Goal: Find specific page/section: Find specific page/section

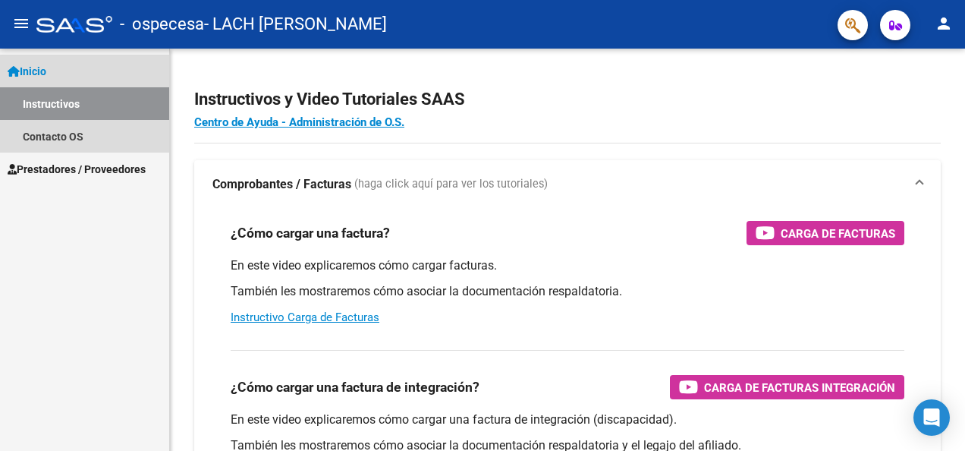
click at [87, 70] on link "Inicio" at bounding box center [84, 71] width 169 height 33
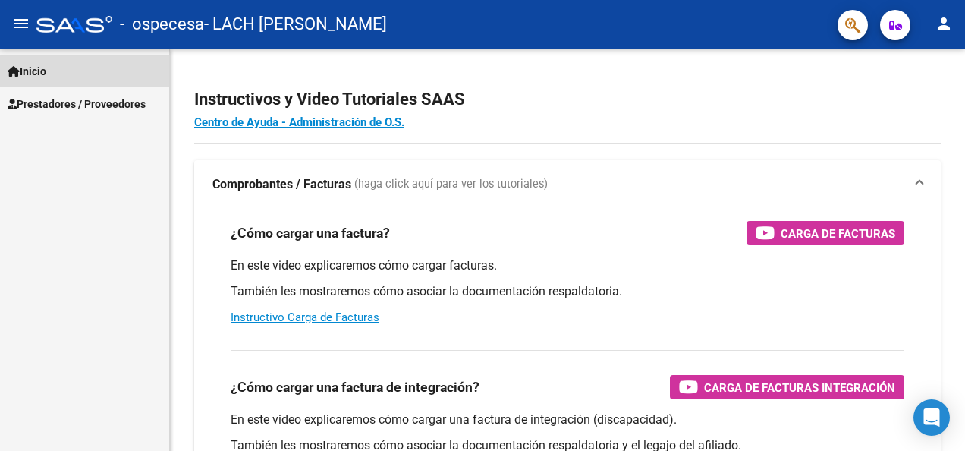
click at [70, 68] on link "Inicio" at bounding box center [84, 71] width 169 height 33
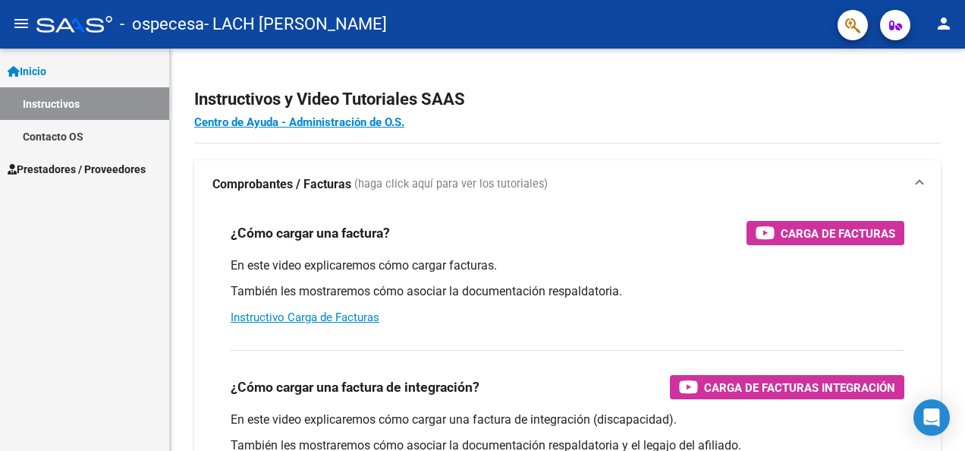
click at [93, 108] on link "Instructivos" at bounding box center [84, 103] width 169 height 33
click at [83, 137] on link "Contacto OS" at bounding box center [84, 136] width 169 height 33
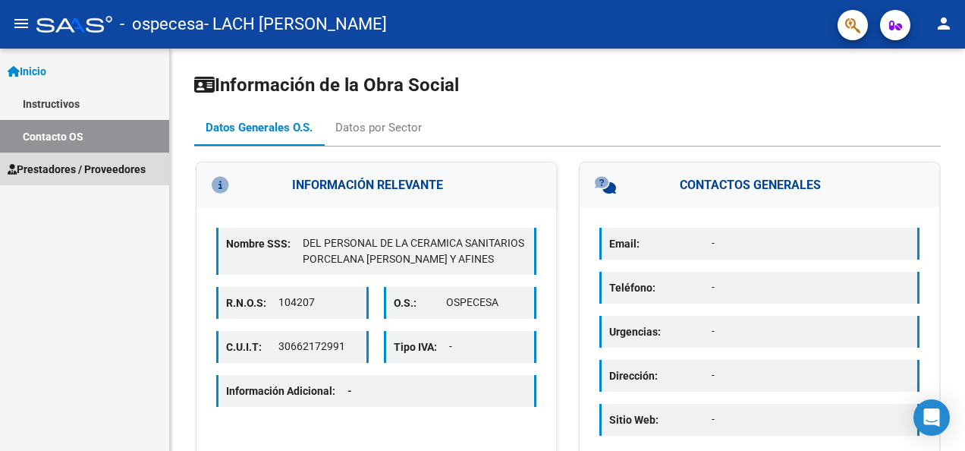
click at [103, 172] on span "Prestadores / Proveedores" at bounding box center [77, 169] width 138 height 17
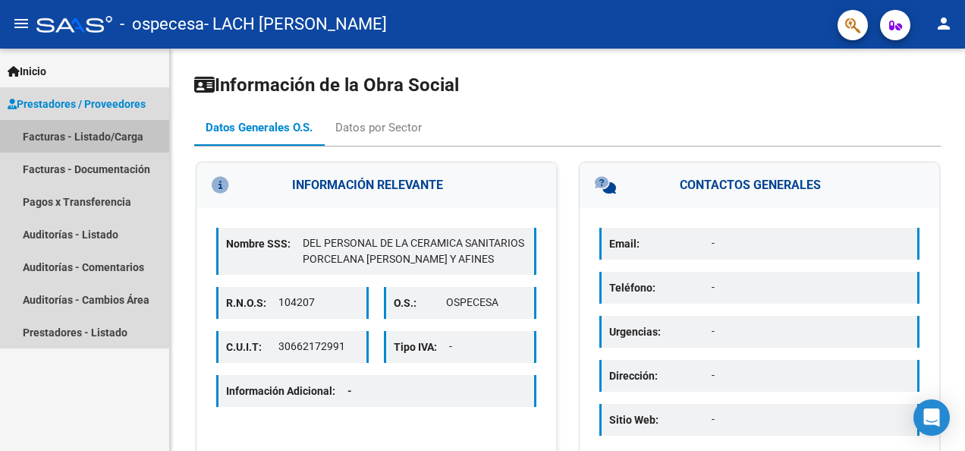
click at [76, 137] on link "Facturas - Listado/Carga" at bounding box center [84, 136] width 169 height 33
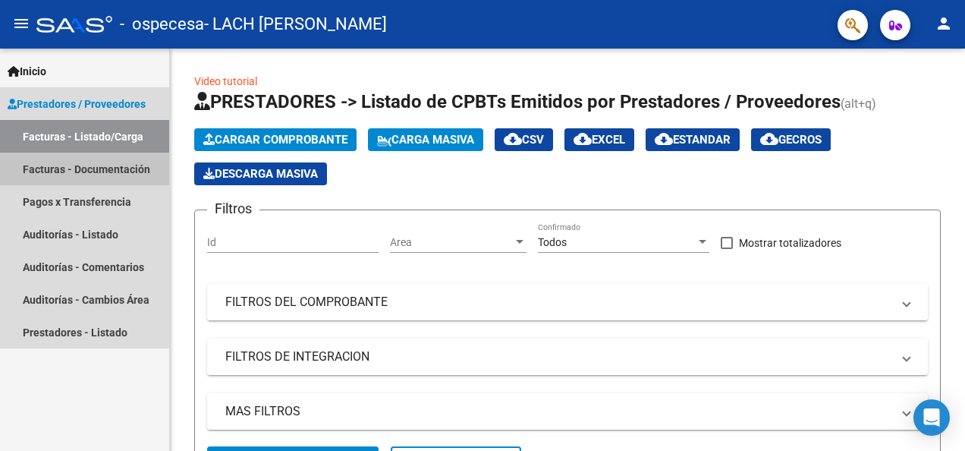
click at [102, 160] on link "Facturas - Documentación" at bounding box center [84, 169] width 169 height 33
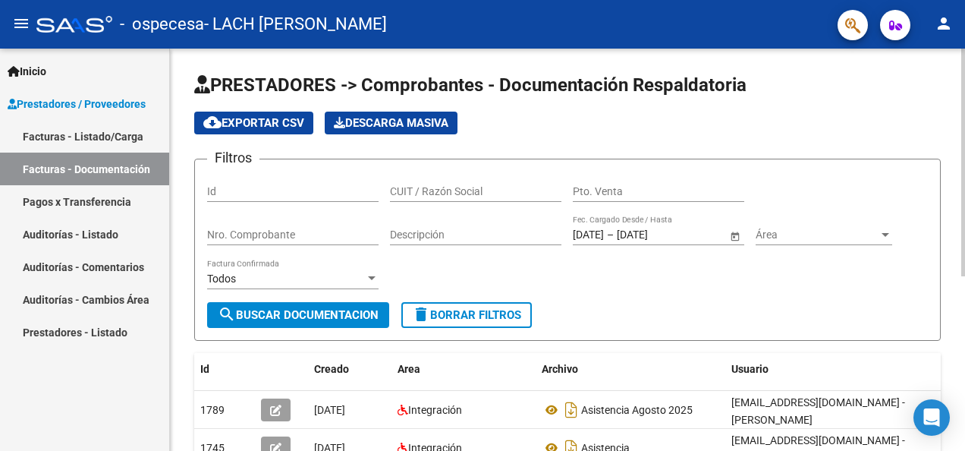
click at [952, 299] on div "PRESTADORES -> Comprobantes - Documentación Respaldatoria cloud_download Export…" at bounding box center [567, 399] width 795 height 700
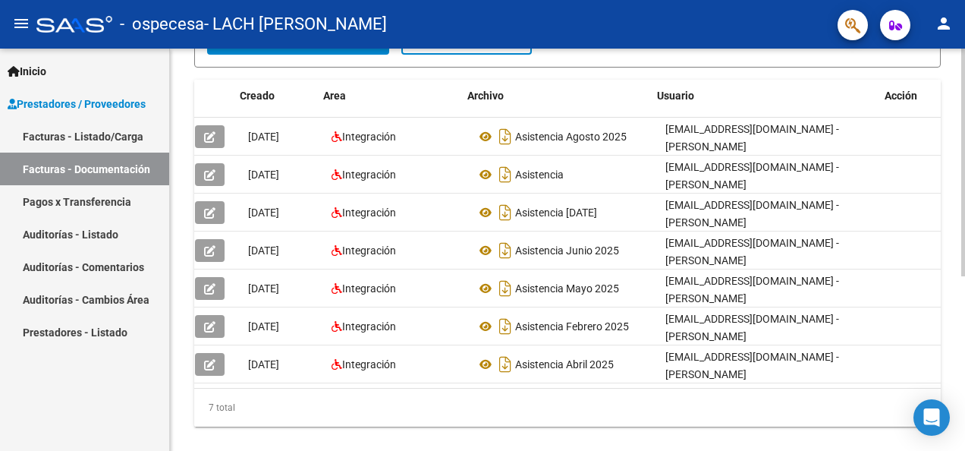
scroll to position [0, 88]
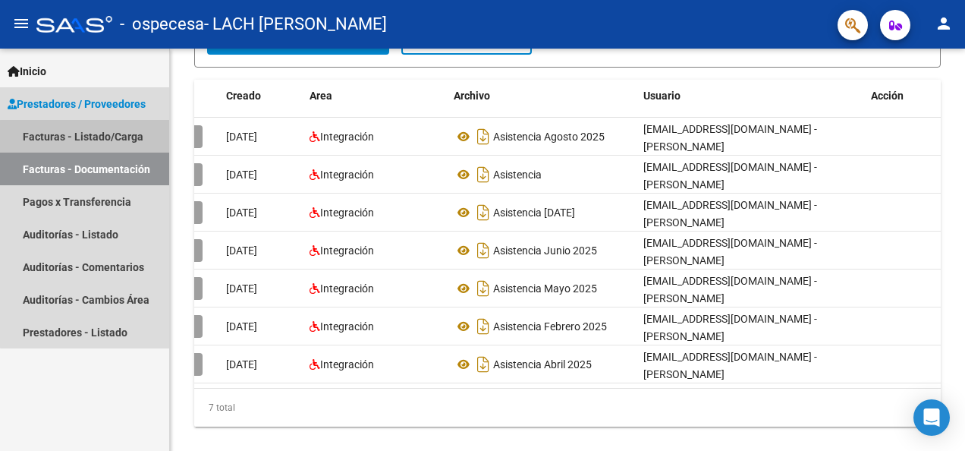
click at [96, 144] on link "Facturas - Listado/Carga" at bounding box center [84, 136] width 169 height 33
